Goal: Task Accomplishment & Management: Use online tool/utility

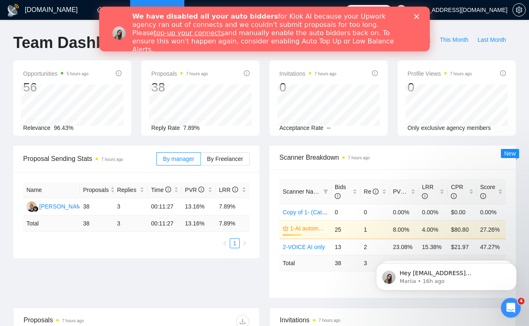
click at [421, 16] on div "Close" at bounding box center [418, 16] width 8 height 5
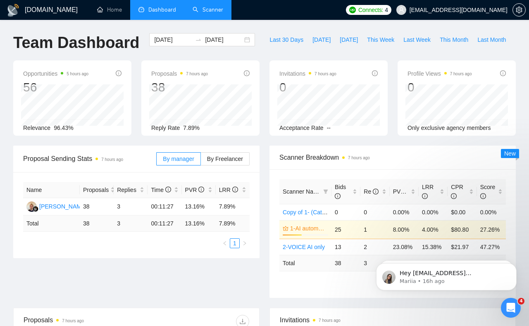
click at [207, 10] on link "Scanner" at bounding box center [208, 9] width 31 height 7
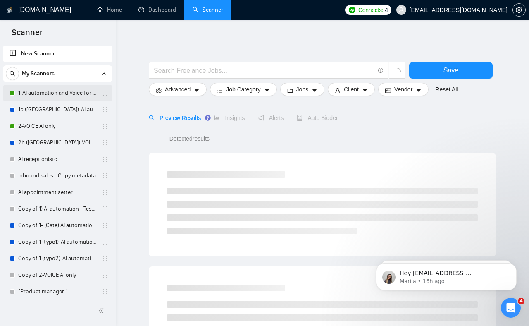
click at [80, 94] on link "1-AI automation and Voice for CRM & Booking" at bounding box center [57, 93] width 79 height 17
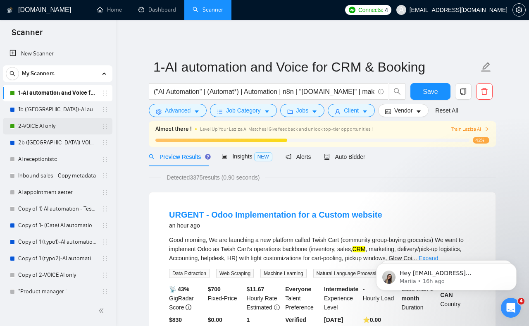
click at [56, 122] on link "2-VOICE AI only" at bounding box center [57, 126] width 79 height 17
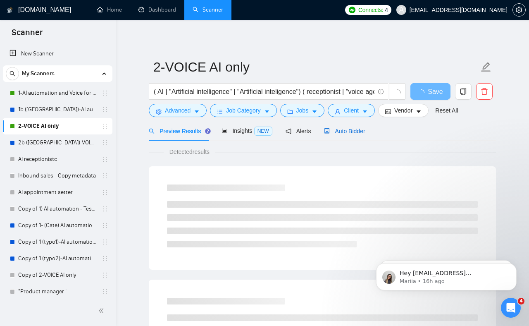
click at [350, 131] on span "Auto Bidder" at bounding box center [344, 131] width 41 height 7
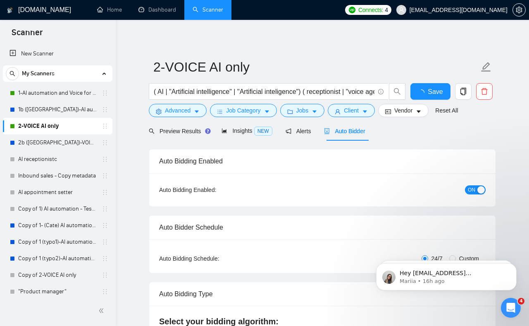
click at [476, 193] on button "ON" at bounding box center [475, 189] width 21 height 9
click at [57, 91] on link "1-AI automation and Voice for CRM & Booking" at bounding box center [57, 93] width 79 height 17
click at [419, 93] on button "Save" at bounding box center [431, 91] width 40 height 17
click at [62, 94] on link "1-AI automation and Voice for CRM & Booking" at bounding box center [57, 93] width 79 height 17
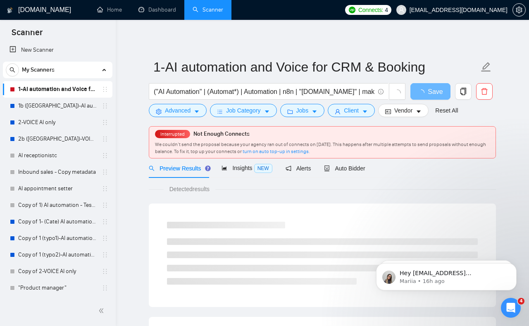
scroll to position [3, 0]
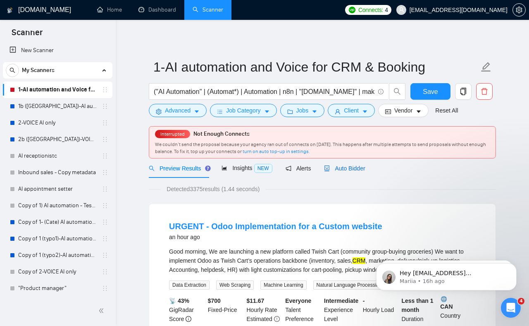
click at [351, 171] on span "Auto Bidder" at bounding box center [344, 168] width 41 height 7
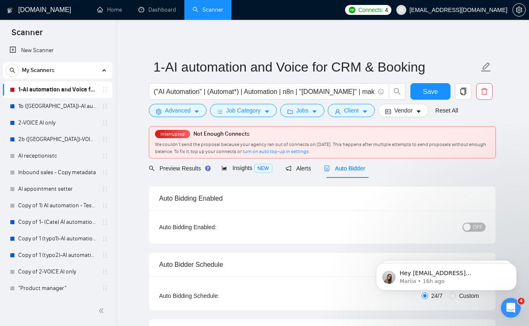
checkbox input "true"
click at [183, 167] on span "Preview Results" at bounding box center [179, 168] width 60 height 7
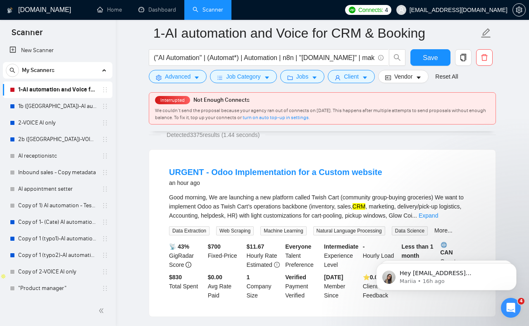
scroll to position [62, 0]
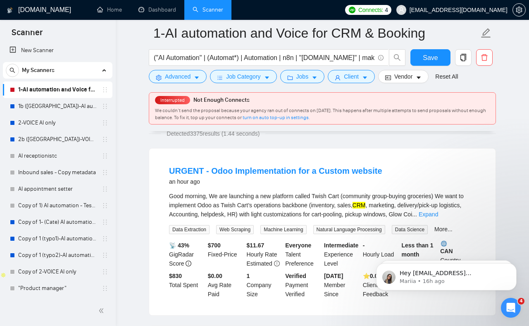
click at [213, 197] on div "Good morning, We are launching a new platform called Twish Cart (community grou…" at bounding box center [322, 205] width 307 height 27
drag, startPoint x: 214, startPoint y: 197, endPoint x: 325, endPoint y: 198, distance: 110.8
click at [327, 196] on div "Good morning, We are launching a new platform called Twish Cart (community grou…" at bounding box center [322, 205] width 307 height 27
click at [280, 199] on div "Good morning, We are launching a new platform called Twish Cart (community grou…" at bounding box center [322, 205] width 307 height 27
click at [215, 208] on div "Good morning, We are launching a new platform called Twish Cart (community grou…" at bounding box center [322, 205] width 307 height 27
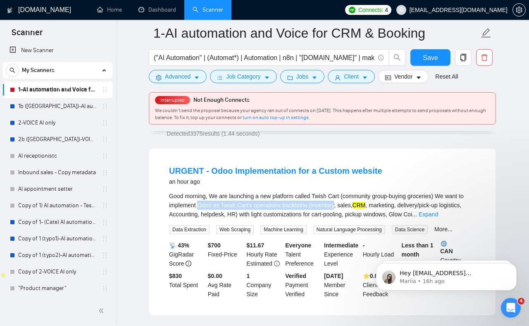
drag, startPoint x: 215, startPoint y: 208, endPoint x: 332, endPoint y: 205, distance: 117.1
click at [341, 207] on div "Good morning, We are launching a new platform called Twish Cart (community grou…" at bounding box center [322, 205] width 307 height 27
click at [438, 215] on link "Expand" at bounding box center [428, 214] width 19 height 7
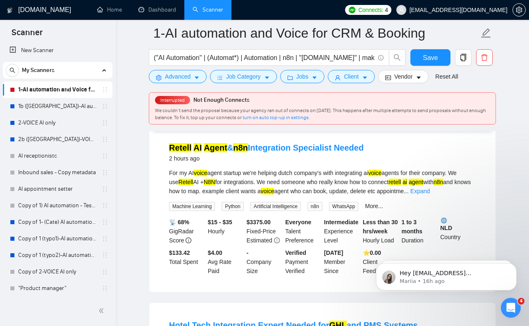
scroll to position [420, 0]
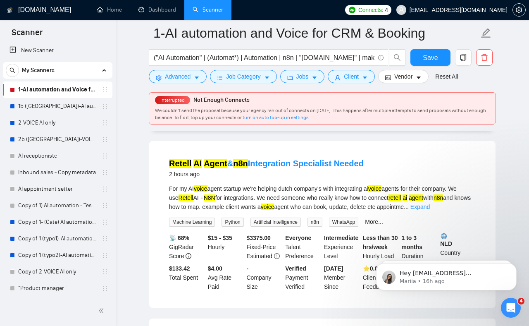
click at [242, 211] on div "For my AI voice agent startup we're helping dutch company's with integrating ai…" at bounding box center [322, 197] width 307 height 27
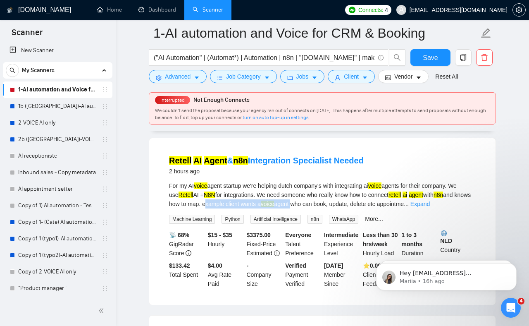
scroll to position [424, 0]
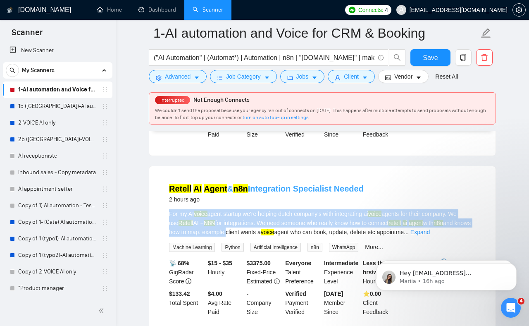
drag, startPoint x: 242, startPoint y: 215, endPoint x: 357, endPoint y: 209, distance: 114.3
click at [355, 211] on li "Retell AI Agent & n8n Integration Specialist Needed 2 hours ago For my AI voice…" at bounding box center [322, 249] width 327 height 147
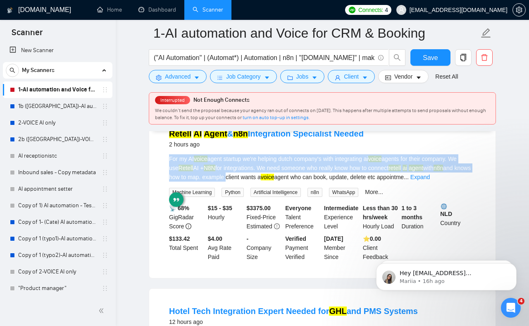
scroll to position [462, 0]
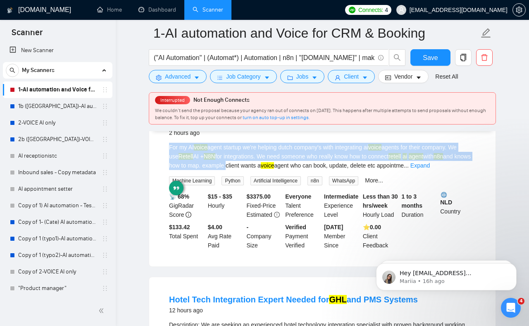
click at [408, 163] on div "For my AI voice agent startup we're helping dutch company's with integrating ai…" at bounding box center [322, 156] width 307 height 27
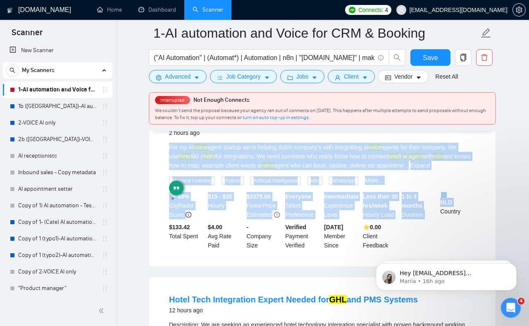
drag, startPoint x: 408, startPoint y: 163, endPoint x: 498, endPoint y: 201, distance: 98.2
click at [493, 206] on div "Retell AI Agent & n8n Integration Specialist Needed 2 hours ago For my AI voice…" at bounding box center [322, 183] width 347 height 167
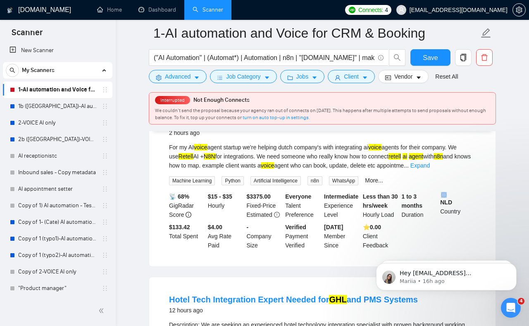
drag, startPoint x: 499, startPoint y: 201, endPoint x: 491, endPoint y: 178, distance: 24.2
drag, startPoint x: 467, startPoint y: 173, endPoint x: 454, endPoint y: 173, distance: 12.8
click at [430, 169] on link "Expand" at bounding box center [420, 165] width 19 height 7
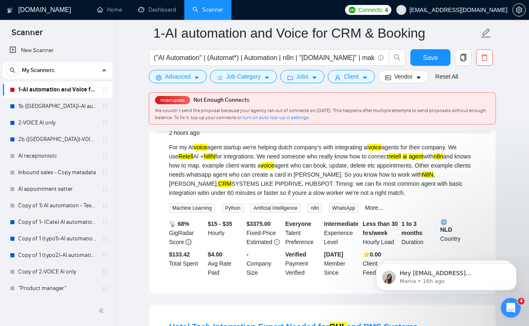
click at [213, 180] on div "For my AI voice agent startup we're helping dutch company's with integrating ai…" at bounding box center [322, 170] width 307 height 55
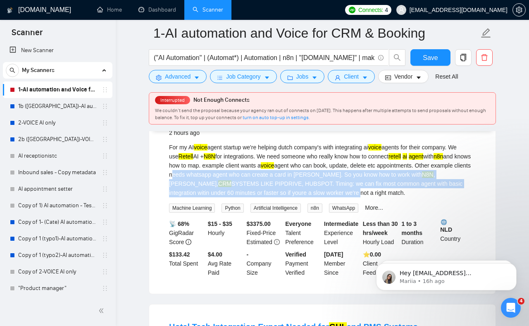
drag, startPoint x: 214, startPoint y: 180, endPoint x: 273, endPoint y: 191, distance: 59.4
click at [330, 197] on div "For my AI voice agent startup we're helping dutch company's with integrating ai…" at bounding box center [322, 170] width 307 height 55
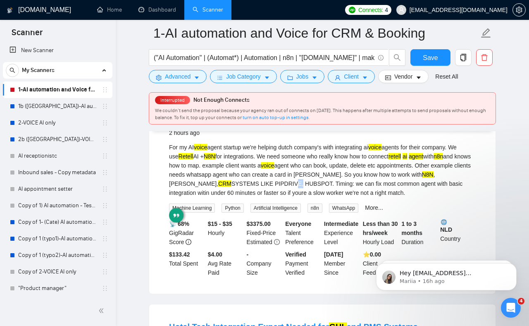
drag, startPoint x: 268, startPoint y: 190, endPoint x: 201, endPoint y: 184, distance: 67.7
click at [267, 190] on div "For my AI voice agent startup we're helping dutch company's with integrating ai…" at bounding box center [322, 170] width 307 height 55
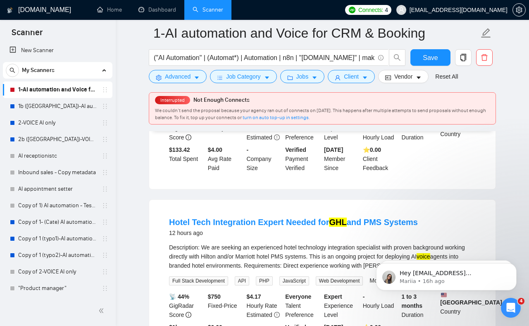
scroll to position [561, 0]
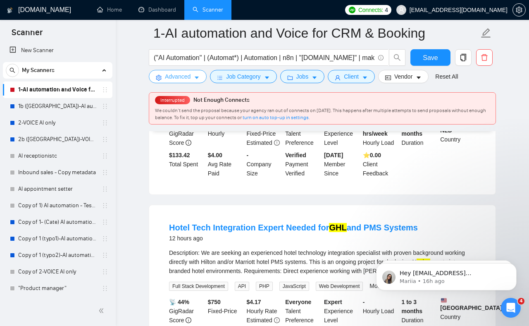
click at [195, 78] on icon "caret-down" at bounding box center [197, 78] width 6 height 6
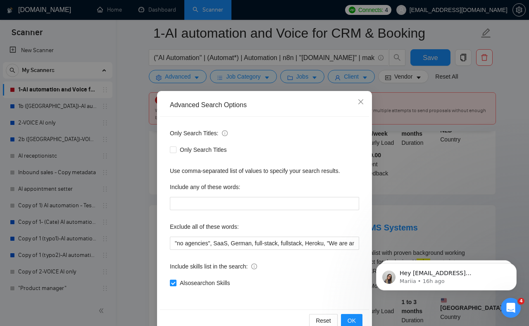
drag, startPoint x: 424, startPoint y: 115, endPoint x: 381, endPoint y: 79, distance: 56.4
click at [421, 113] on div "Advanced Search Options Only Search Titles: Only Search Titles Use comma-separa…" at bounding box center [264, 163] width 529 height 326
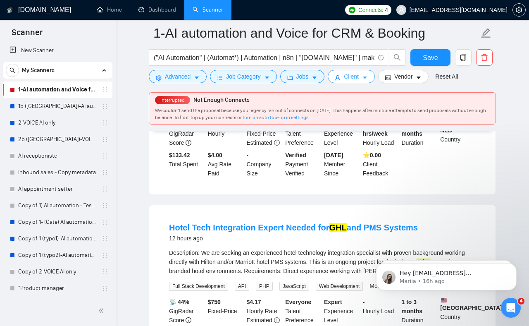
click at [359, 75] on span "Client" at bounding box center [351, 76] width 15 height 9
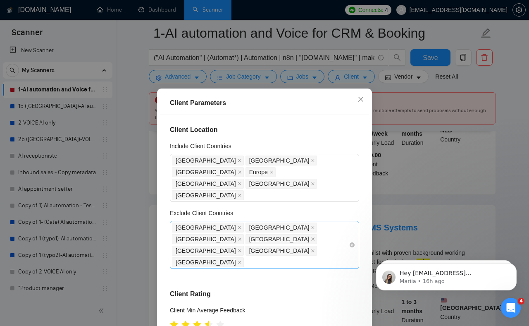
click at [273, 222] on div "[GEOGRAPHIC_DATA] [GEOGRAPHIC_DATA] [GEOGRAPHIC_DATA] [GEOGRAPHIC_DATA] [GEOGRA…" at bounding box center [260, 245] width 177 height 46
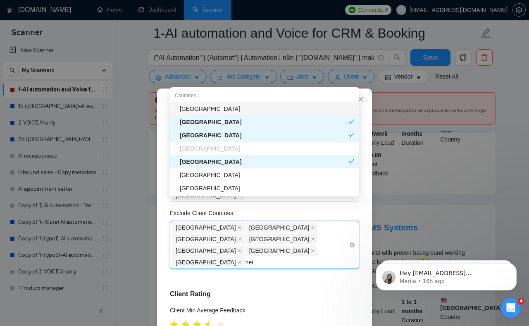
type input "neth"
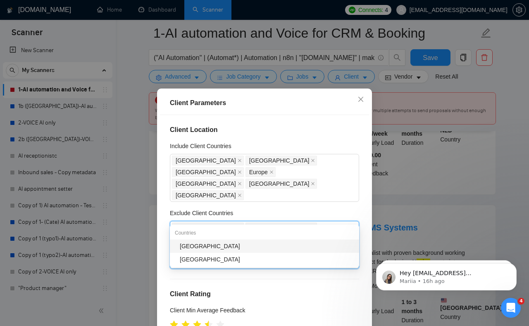
click at [223, 247] on div "[GEOGRAPHIC_DATA]" at bounding box center [267, 246] width 175 height 9
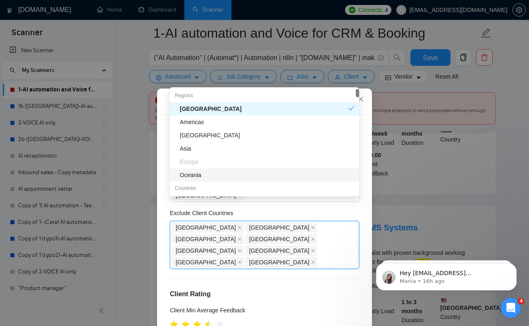
drag, startPoint x: 339, startPoint y: 237, endPoint x: 333, endPoint y: 237, distance: 5.8
click at [338, 237] on div "Client Location Include Client Countries [GEOGRAPHIC_DATA] [GEOGRAPHIC_DATA] [G…" at bounding box center [264, 229] width 209 height 228
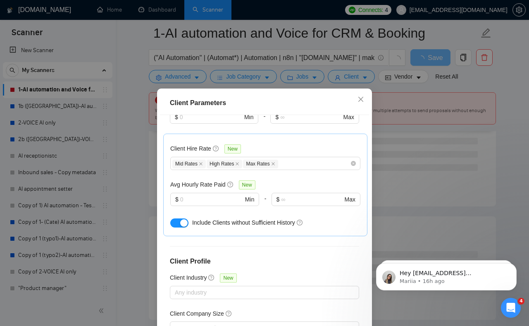
scroll to position [53, 0]
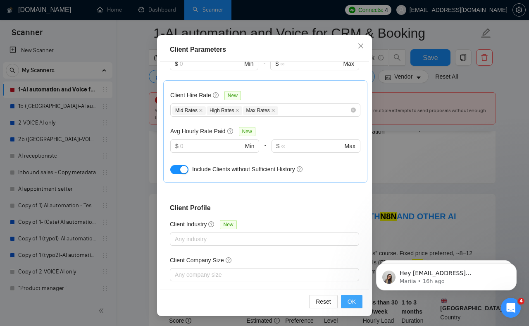
click at [355, 302] on span "OK" at bounding box center [352, 301] width 8 height 9
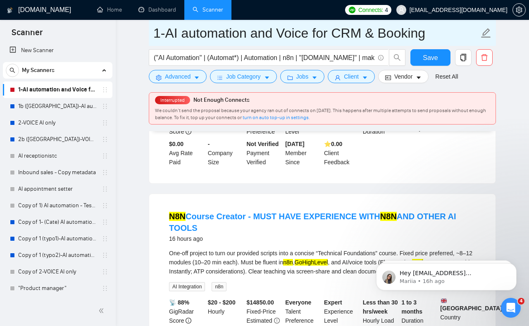
scroll to position [14, 0]
